Goal: Information Seeking & Learning: Learn about a topic

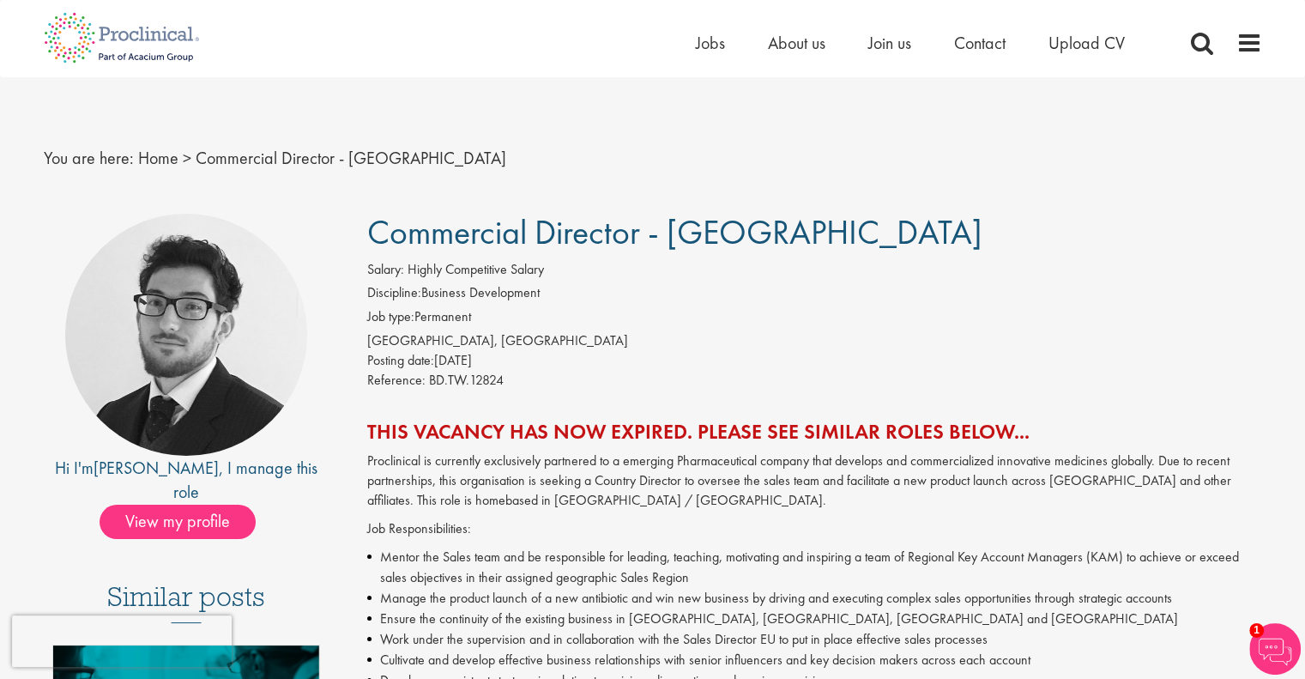
click at [436, 222] on span "Commercial Director - [GEOGRAPHIC_DATA]" at bounding box center [674, 232] width 615 height 44
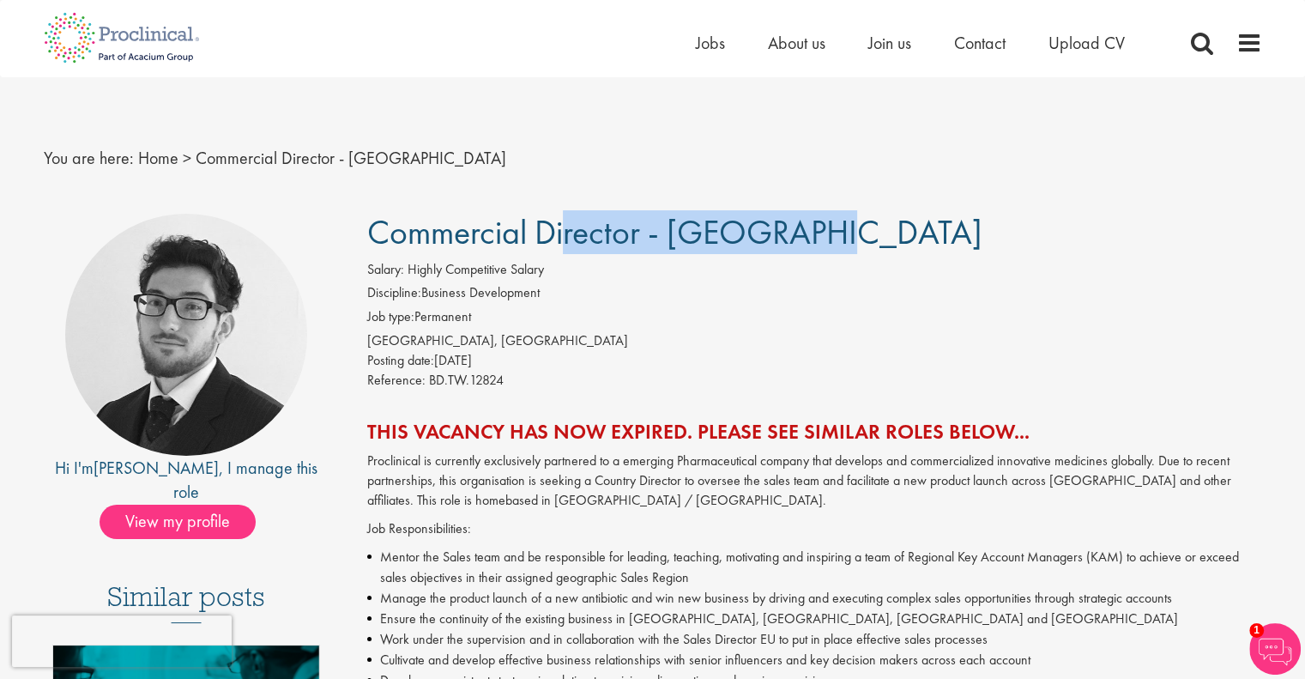
copy span "Commercial Director"
drag, startPoint x: 0, startPoint y: 0, endPoint x: 576, endPoint y: 240, distance: 624.5
click at [576, 240] on span "Commercial Director - [GEOGRAPHIC_DATA]" at bounding box center [674, 232] width 615 height 44
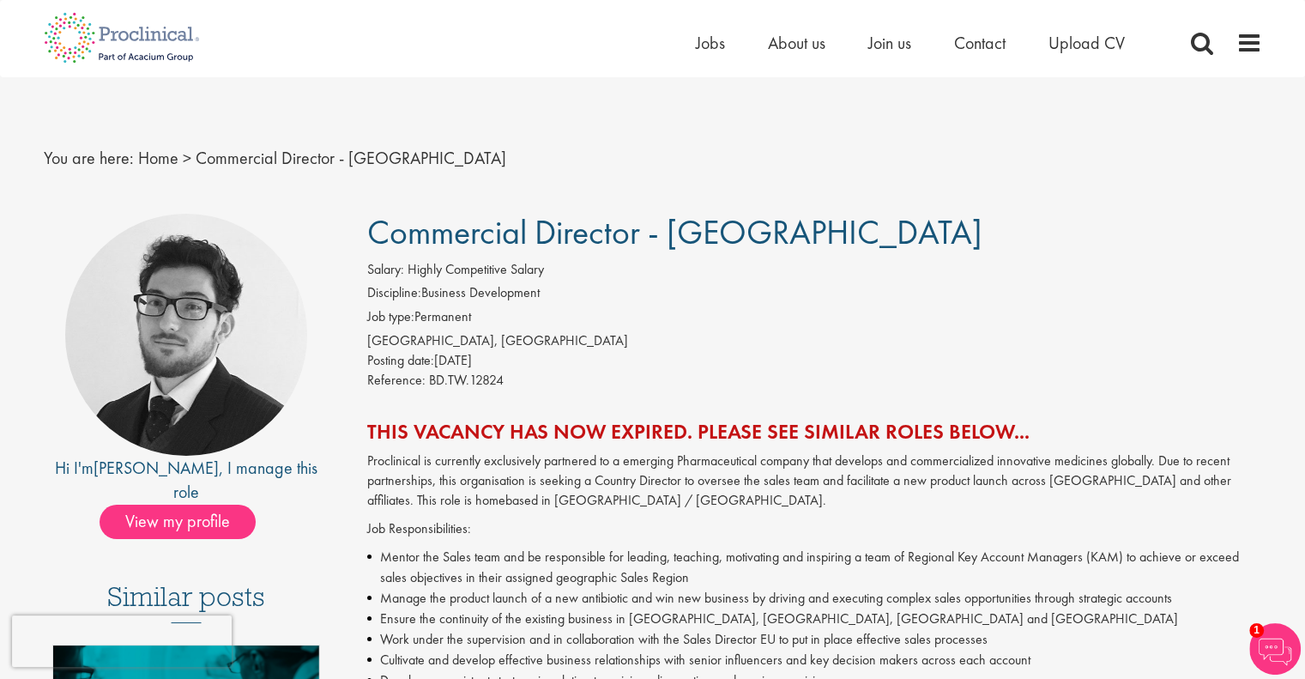
click at [389, 339] on div "[GEOGRAPHIC_DATA], [GEOGRAPHIC_DATA]" at bounding box center [814, 341] width 895 height 20
copy div "[GEOGRAPHIC_DATA], [GEOGRAPHIC_DATA]"
drag, startPoint x: 389, startPoint y: 339, endPoint x: 485, endPoint y: 344, distance: 95.4
click at [485, 344] on div "[GEOGRAPHIC_DATA], [GEOGRAPHIC_DATA]" at bounding box center [814, 341] width 895 height 20
click at [394, 457] on p "Proclinical is currently exclusively partnered to a emerging Pharmaceutical com…" at bounding box center [814, 480] width 895 height 59
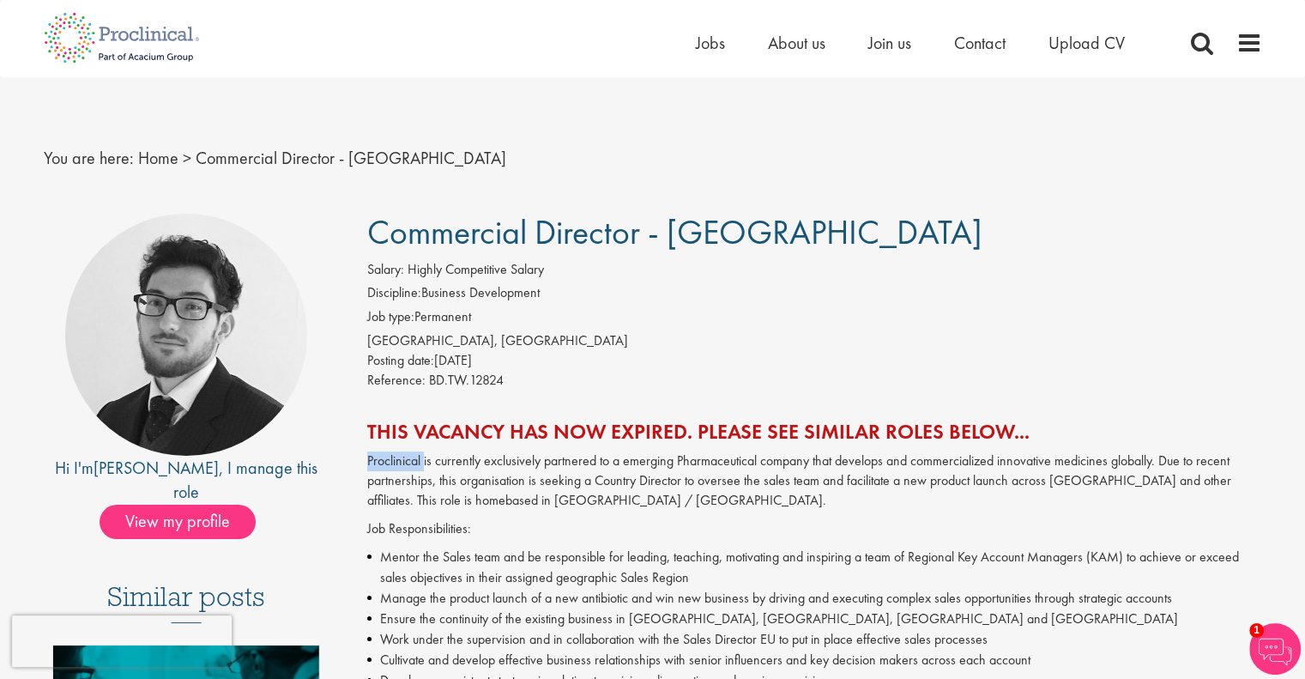
click at [394, 457] on p "Proclinical is currently exclusively partnered to a emerging Pharmaceutical com…" at bounding box center [814, 480] width 895 height 59
copy p "Proclinical"
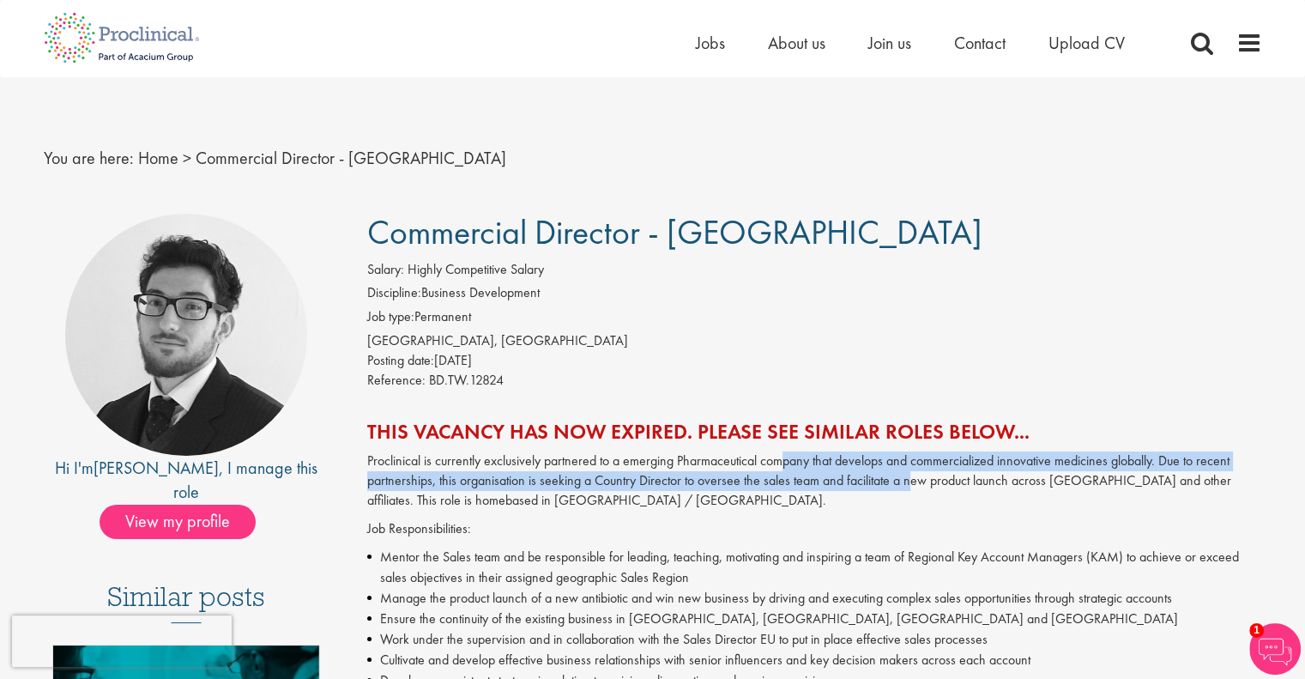
drag, startPoint x: 782, startPoint y: 459, endPoint x: 893, endPoint y: 476, distance: 112.8
click at [893, 476] on p "Proclinical is currently exclusively partnered to a emerging Pharmaceutical com…" at bounding box center [814, 480] width 895 height 59
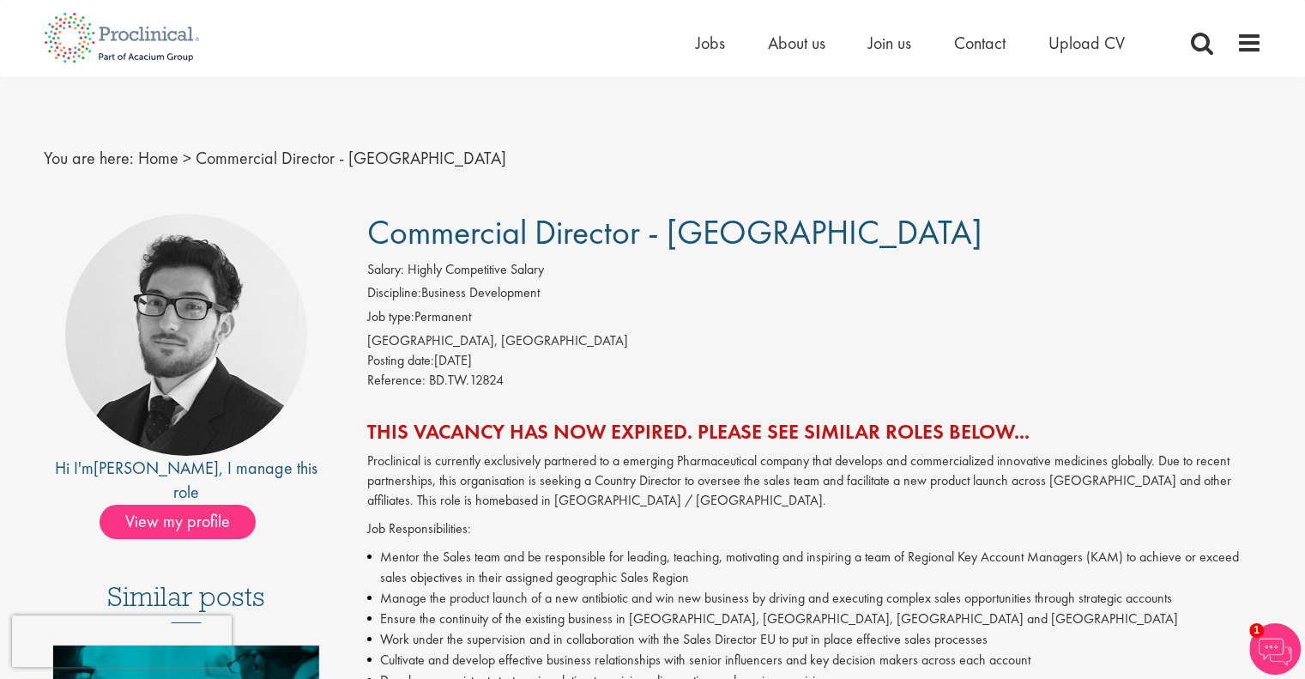
click at [514, 507] on p "Proclinical is currently exclusively partnered to a emerging Pharmaceutical com…" at bounding box center [814, 480] width 895 height 59
click at [381, 457] on p "Proclinical is currently exclusively partnered to a emerging Pharmaceutical com…" at bounding box center [814, 480] width 895 height 59
copy p "Proclinical"
click at [381, 457] on p "Proclinical is currently exclusively partnered to a emerging Pharmaceutical com…" at bounding box center [814, 480] width 895 height 59
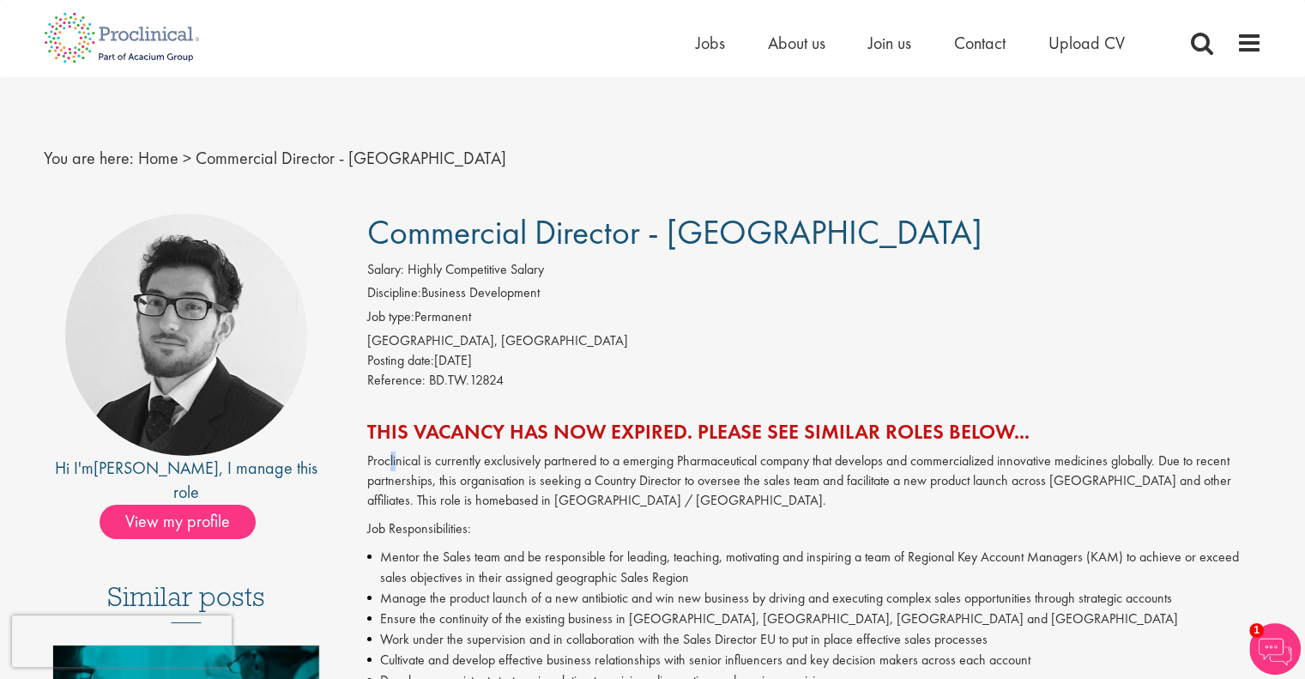
drag, startPoint x: 388, startPoint y: 451, endPoint x: 395, endPoint y: 460, distance: 11.0
click at [395, 460] on p "Proclinical is currently exclusively partnered to a emerging Pharmaceutical com…" at bounding box center [814, 480] width 895 height 59
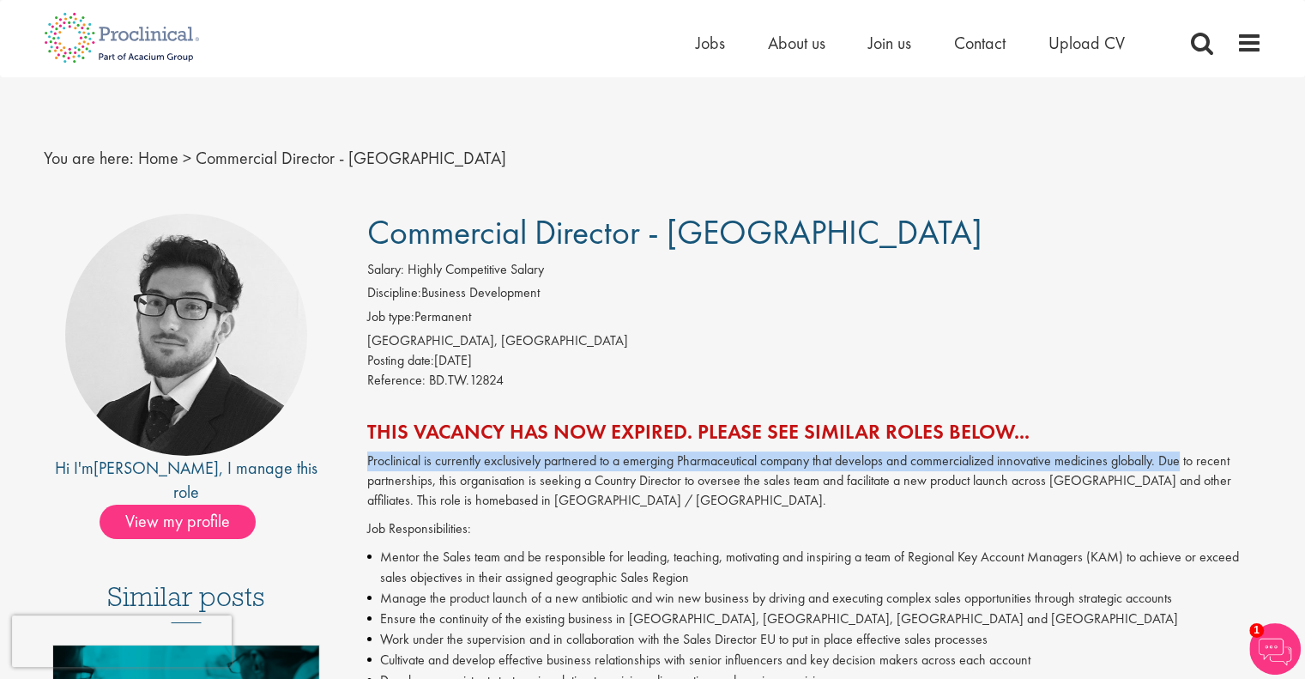
drag, startPoint x: 395, startPoint y: 460, endPoint x: 1180, endPoint y: 462, distance: 785.8
click at [1180, 462] on p "Proclinical is currently exclusively partnered to a emerging Pharmaceutical com…" at bounding box center [814, 480] width 895 height 59
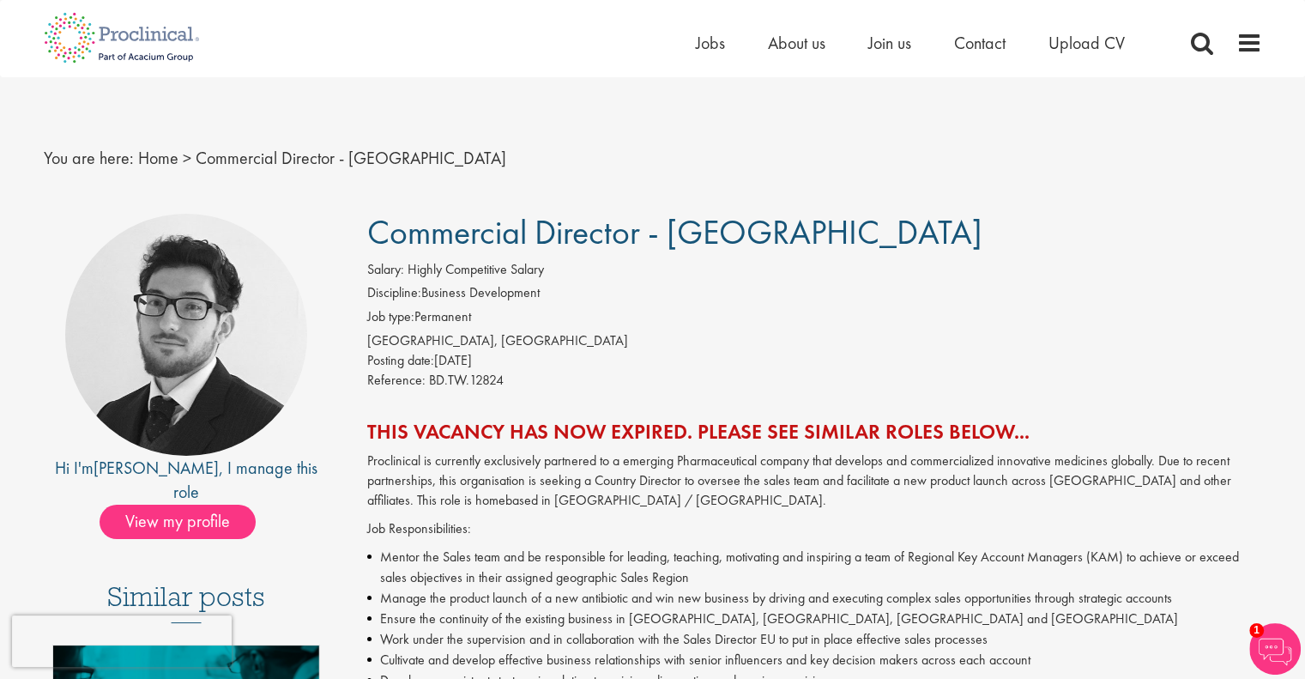
click at [711, 484] on p "Proclinical is currently exclusively partnered to a emerging Pharmaceutical com…" at bounding box center [814, 480] width 895 height 59
click at [494, 486] on p "Proclinical is currently exclusively partnered to a emerging Pharmaceutical com…" at bounding box center [814, 480] width 895 height 59
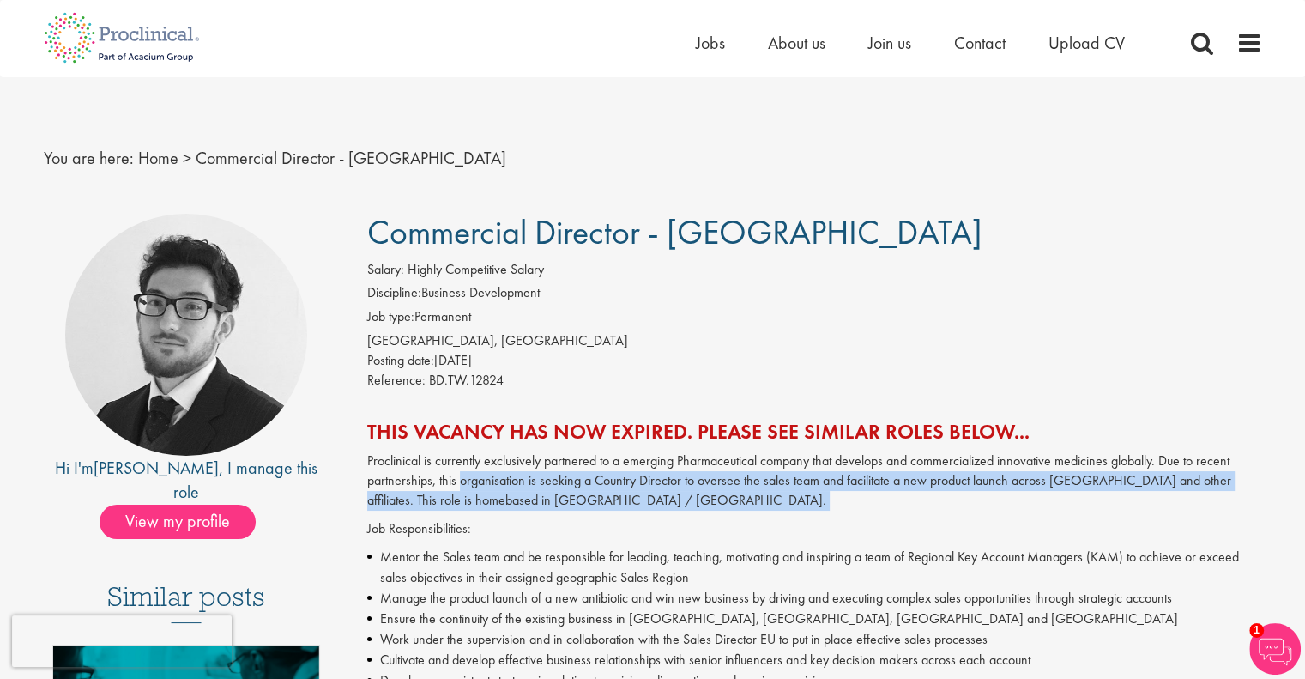
drag, startPoint x: 494, startPoint y: 486, endPoint x: 778, endPoint y: 503, distance: 284.4
click at [778, 503] on p "Proclinical is currently exclusively partnered to a emerging Pharmaceutical com…" at bounding box center [814, 480] width 895 height 59
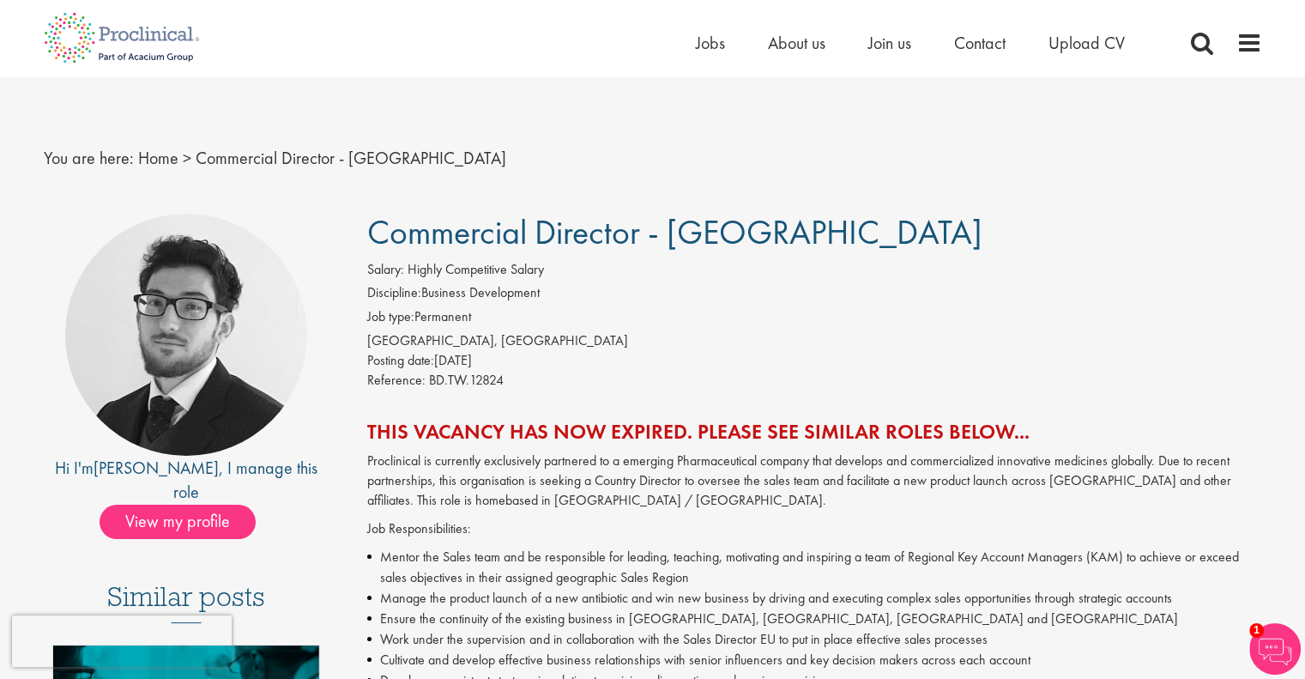
click at [796, 367] on div "Posting date: [DATE]" at bounding box center [814, 361] width 895 height 20
